Goal: Task Accomplishment & Management: Manage account settings

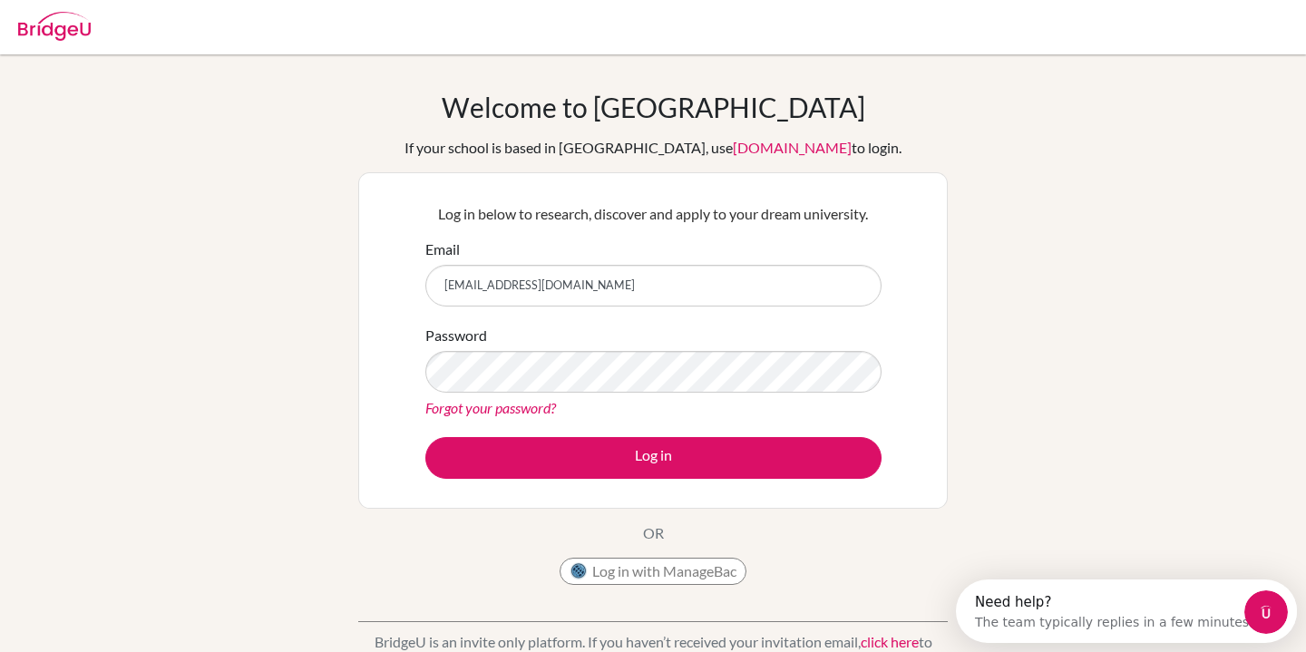
type input "[EMAIL_ADDRESS][DOMAIN_NAME]"
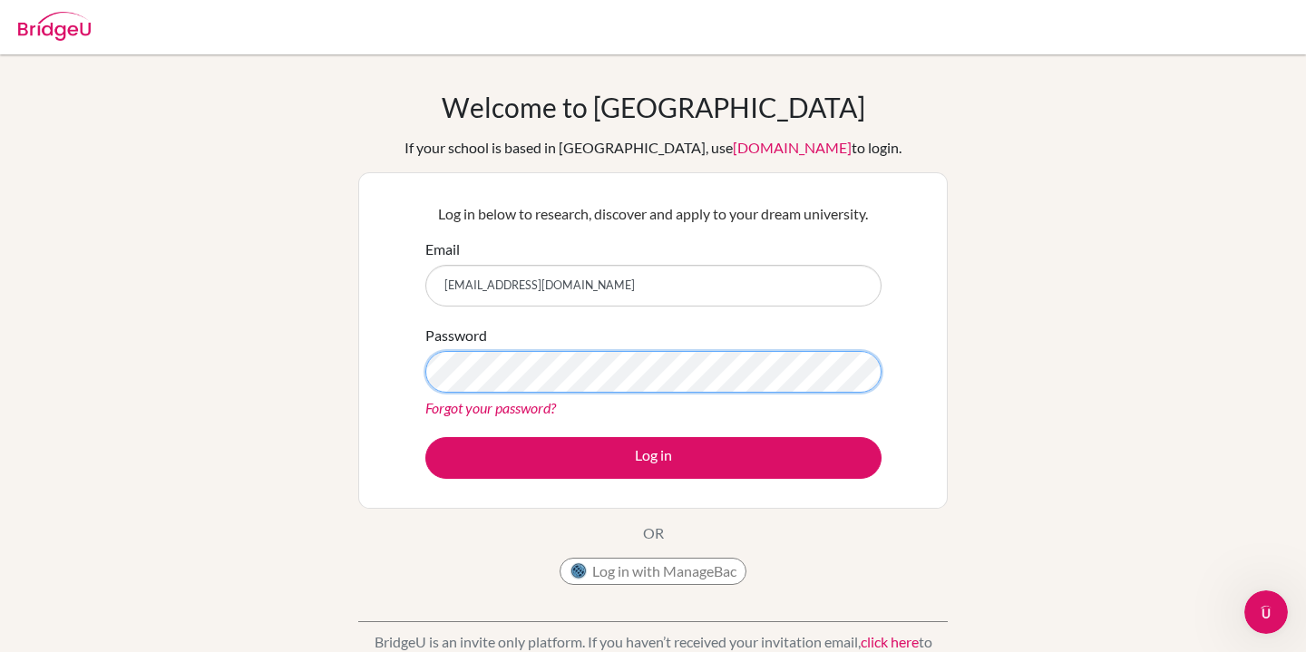
click at [425, 437] on button "Log in" at bounding box center [653, 458] width 456 height 42
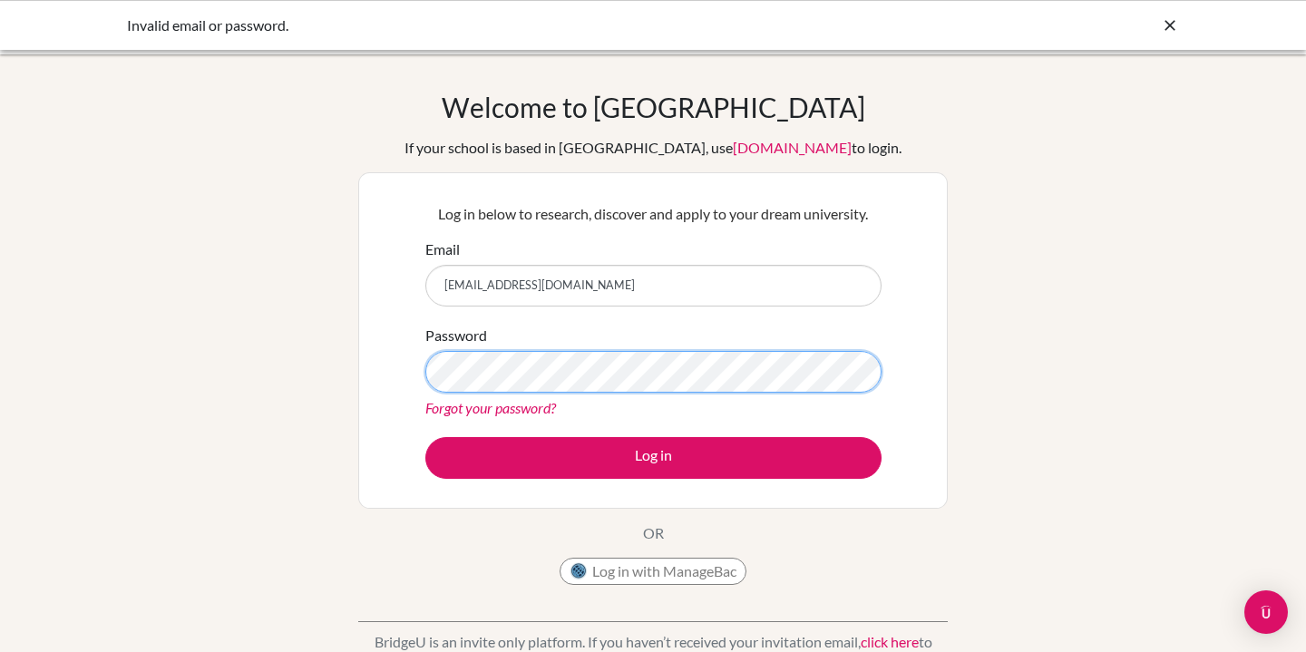
click at [425, 437] on button "Log in" at bounding box center [653, 458] width 456 height 42
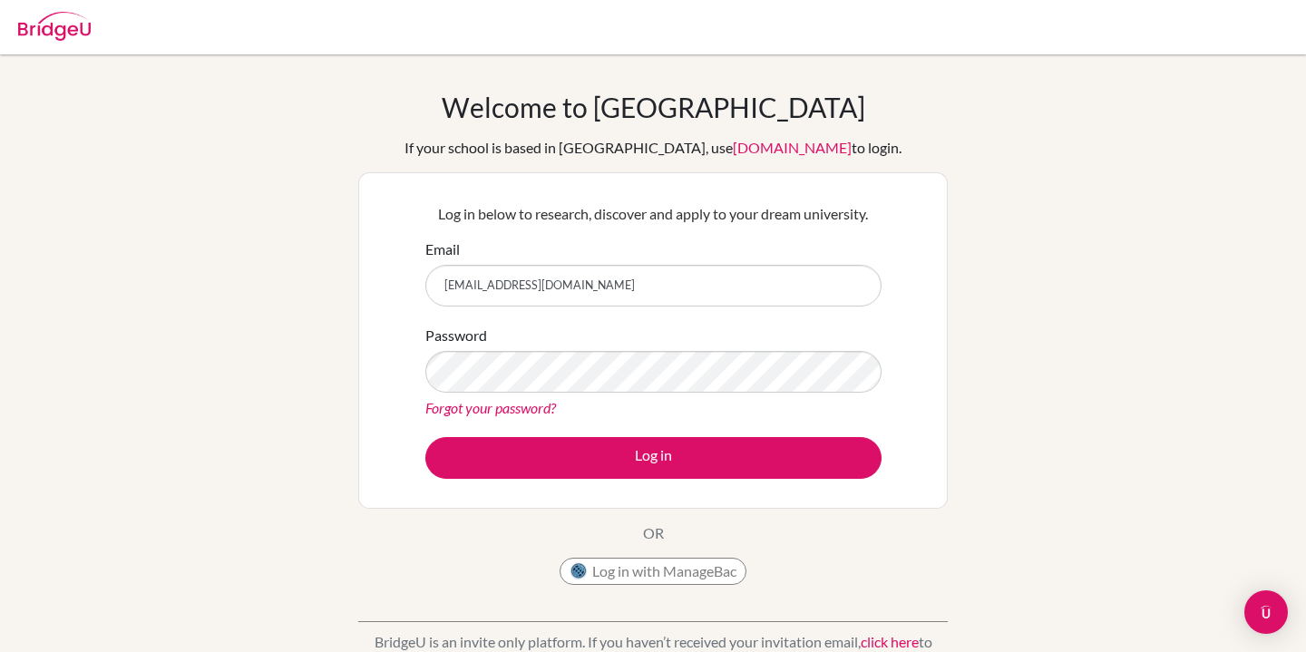
click at [42, 19] on img at bounding box center [54, 26] width 73 height 29
click at [631, 296] on input "Email" at bounding box center [653, 286] width 456 height 42
type input "[EMAIL_ADDRESS][DOMAIN_NAME]"
click at [425, 437] on button "Log in" at bounding box center [653, 458] width 456 height 42
